Goal: Transaction & Acquisition: Subscribe to service/newsletter

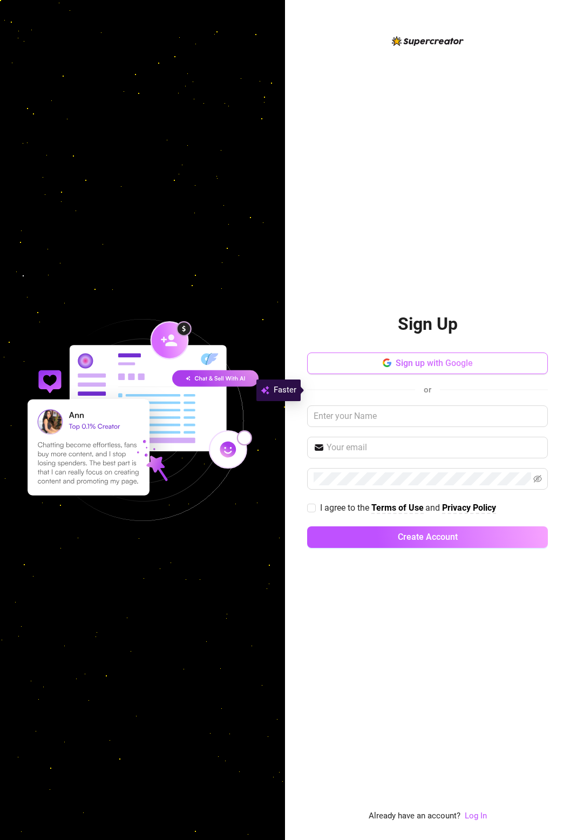
click at [502, 374] on button "Sign up with Google" at bounding box center [427, 364] width 241 height 22
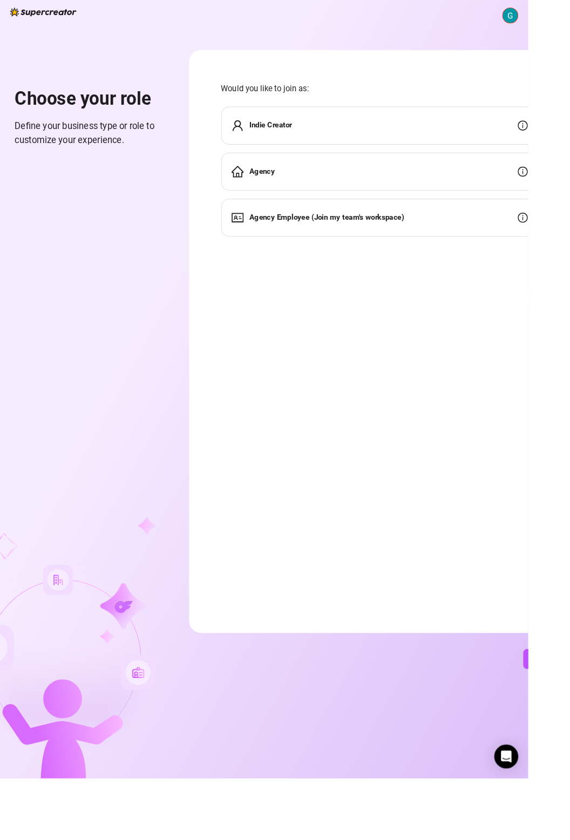
click at [417, 131] on div "Indie Creator" at bounding box center [410, 135] width 342 height 41
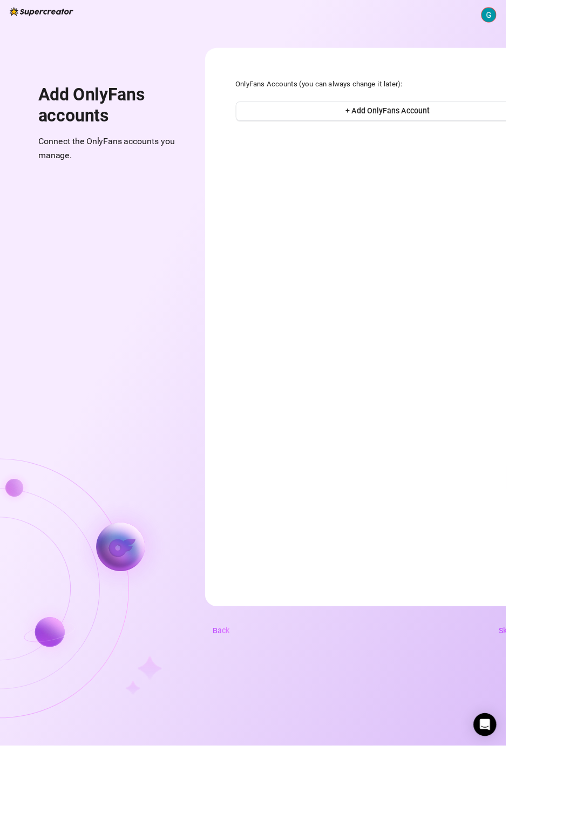
click at [570, 716] on span "Skip" at bounding box center [570, 711] width 17 height 10
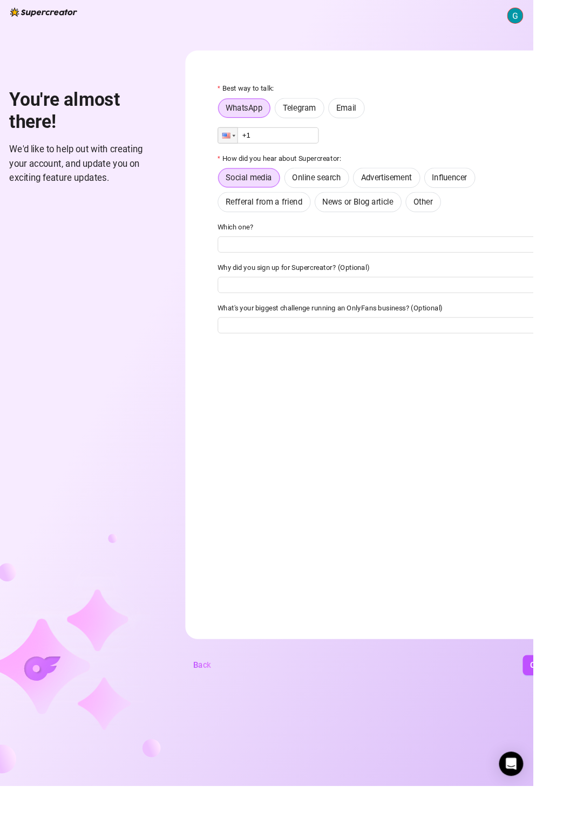
click at [335, 113] on span "Telegram" at bounding box center [320, 115] width 36 height 10
click at [297, 118] on input "Telegram" at bounding box center [297, 118] width 0 height 0
click at [365, 118] on span "Email" at bounding box center [371, 115] width 22 height 10
click at [354, 118] on input "Email" at bounding box center [354, 118] width 0 height 0
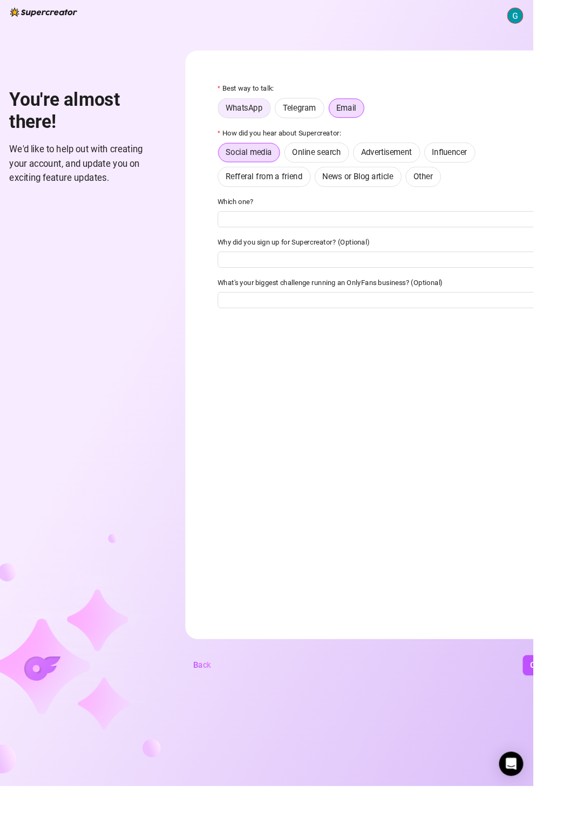
click at [262, 125] on label "WhatsApp" at bounding box center [261, 116] width 57 height 22
click at [236, 118] on input "WhatsApp" at bounding box center [236, 118] width 0 height 0
